Goal: Find specific fact: Find specific fact

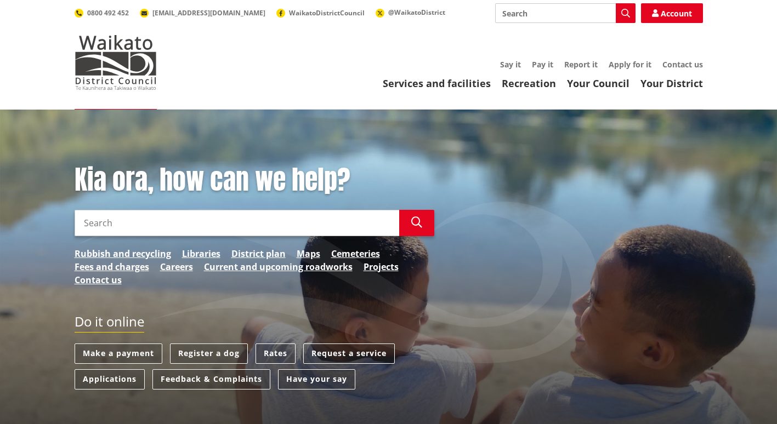
click at [220, 230] on input "Search" at bounding box center [237, 223] width 325 height 26
click at [421, 222] on icon "button" at bounding box center [416, 222] width 11 height 11
click at [417, 222] on icon "button" at bounding box center [416, 222] width 11 height 11
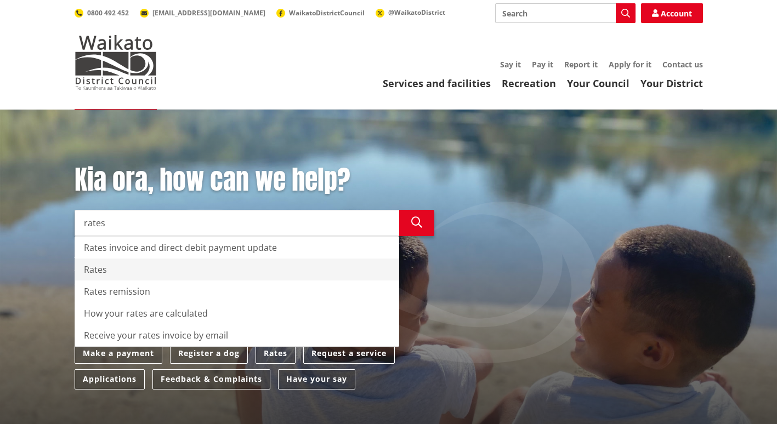
click at [262, 267] on div "Rates" at bounding box center [237, 270] width 324 height 22
type input "Rates"
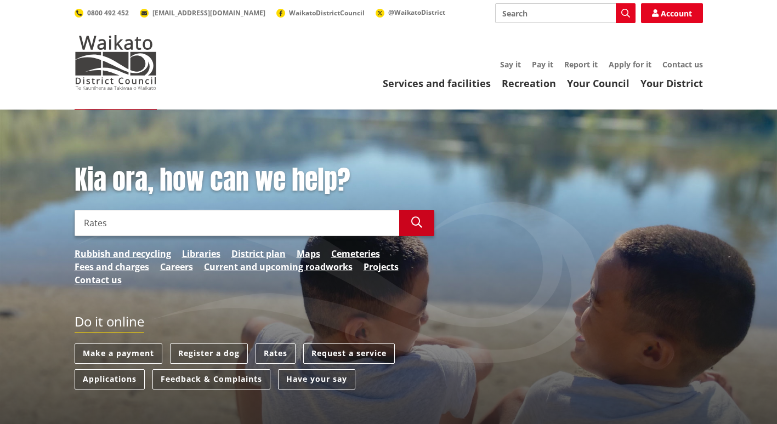
click at [403, 223] on button "Search" at bounding box center [416, 223] width 35 height 26
click at [277, 352] on link "Rates" at bounding box center [276, 354] width 40 height 20
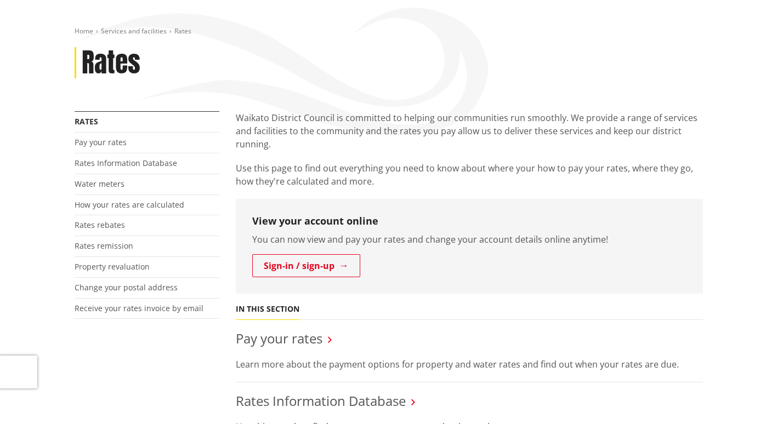
scroll to position [110, 0]
click at [128, 165] on link "Rates Information Database" at bounding box center [126, 163] width 103 height 10
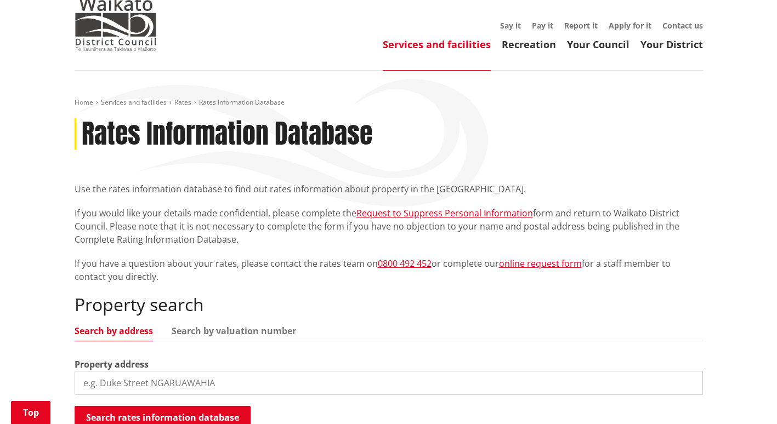
scroll to position [165, 0]
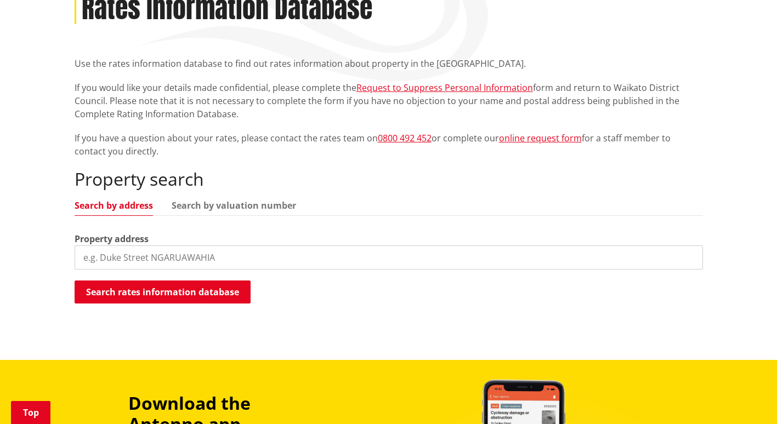
click at [186, 259] on input "search" at bounding box center [389, 258] width 628 height 24
type input "7 skiffington"
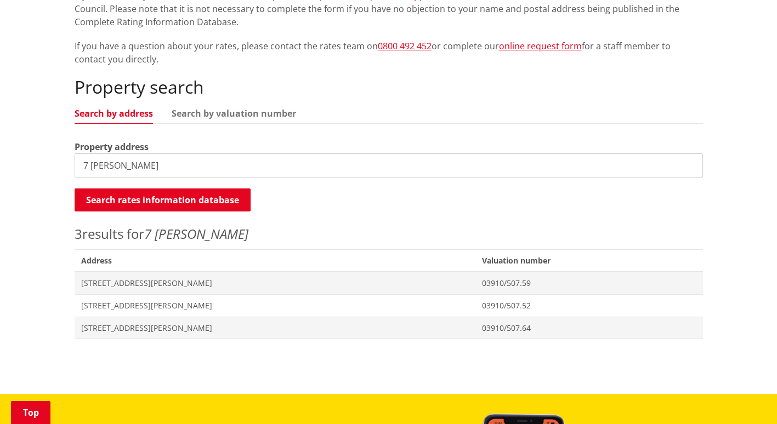
scroll to position [274, 0]
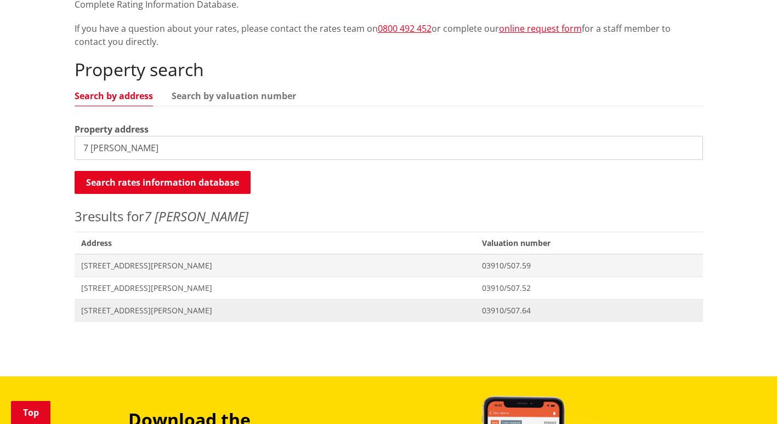
click at [163, 313] on span "7 Skiffington Road POKENO" at bounding box center [275, 310] width 388 height 11
